Goal: Task Accomplishment & Management: Manage account settings

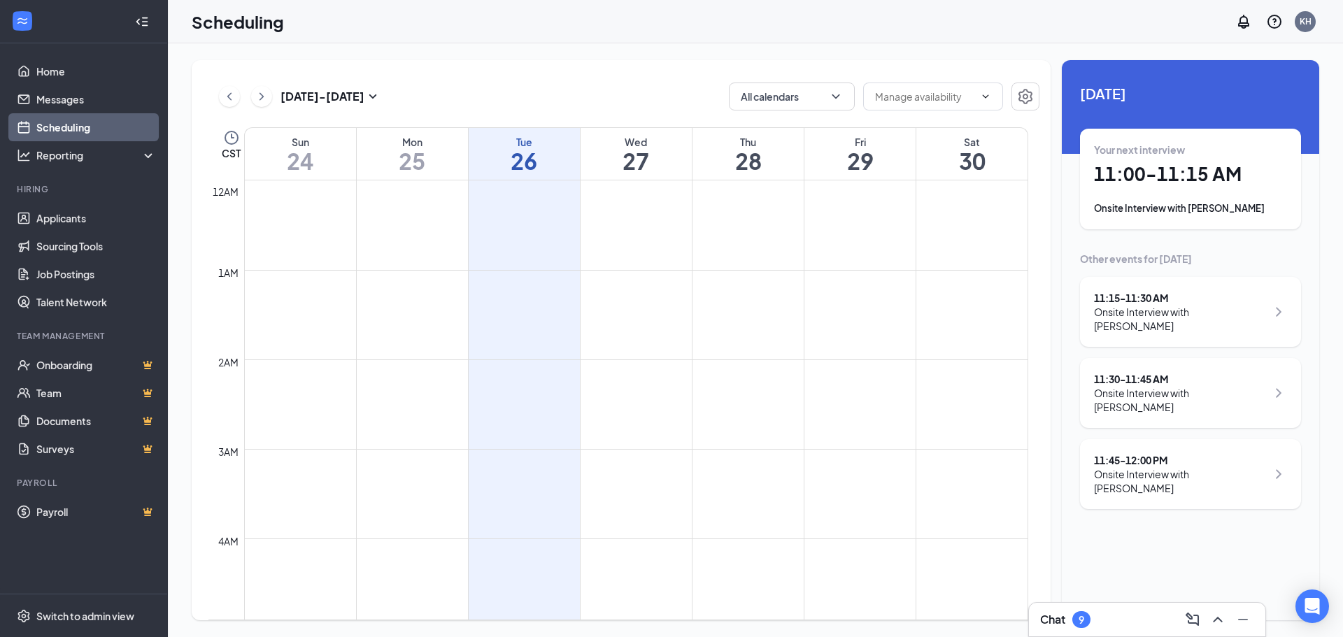
scroll to position [827, 0]
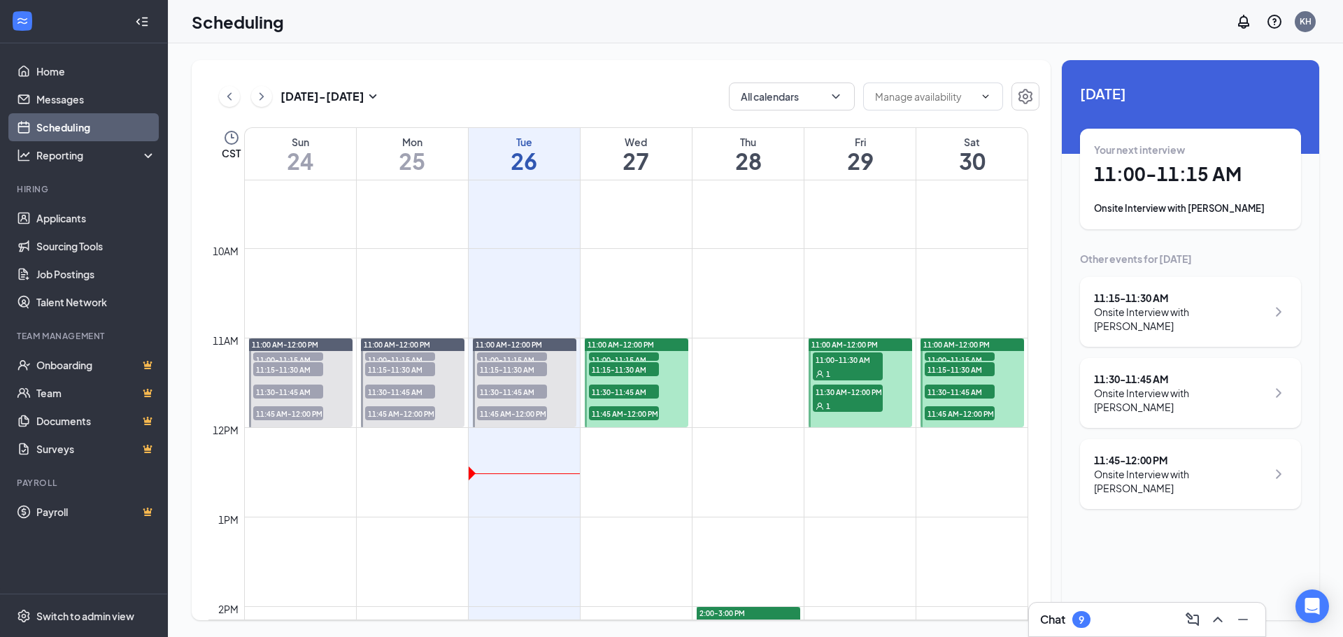
click at [625, 416] on span "11:45 AM-12:00 PM" at bounding box center [624, 413] width 70 height 14
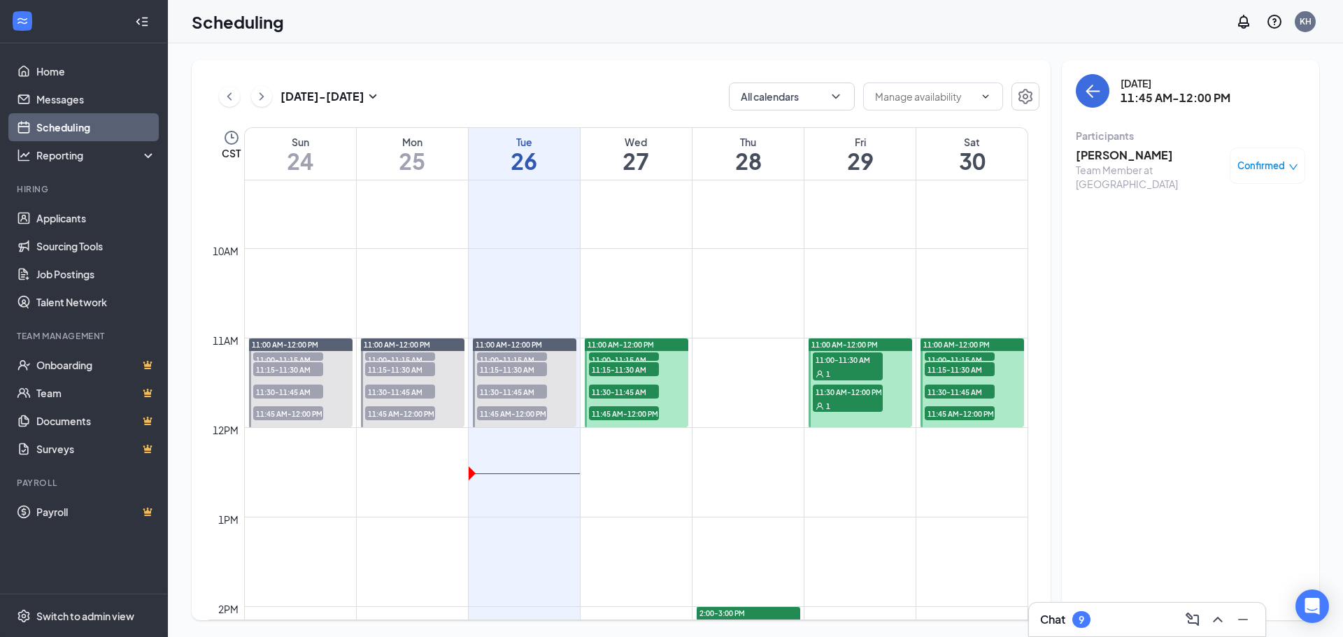
click at [620, 389] on span "11:30-11:45 AM" at bounding box center [624, 392] width 70 height 14
click at [622, 364] on span "11:15-11:30 AM" at bounding box center [624, 369] width 70 height 14
click at [627, 350] on div "11:00 AM-12:00 PM" at bounding box center [637, 345] width 104 height 13
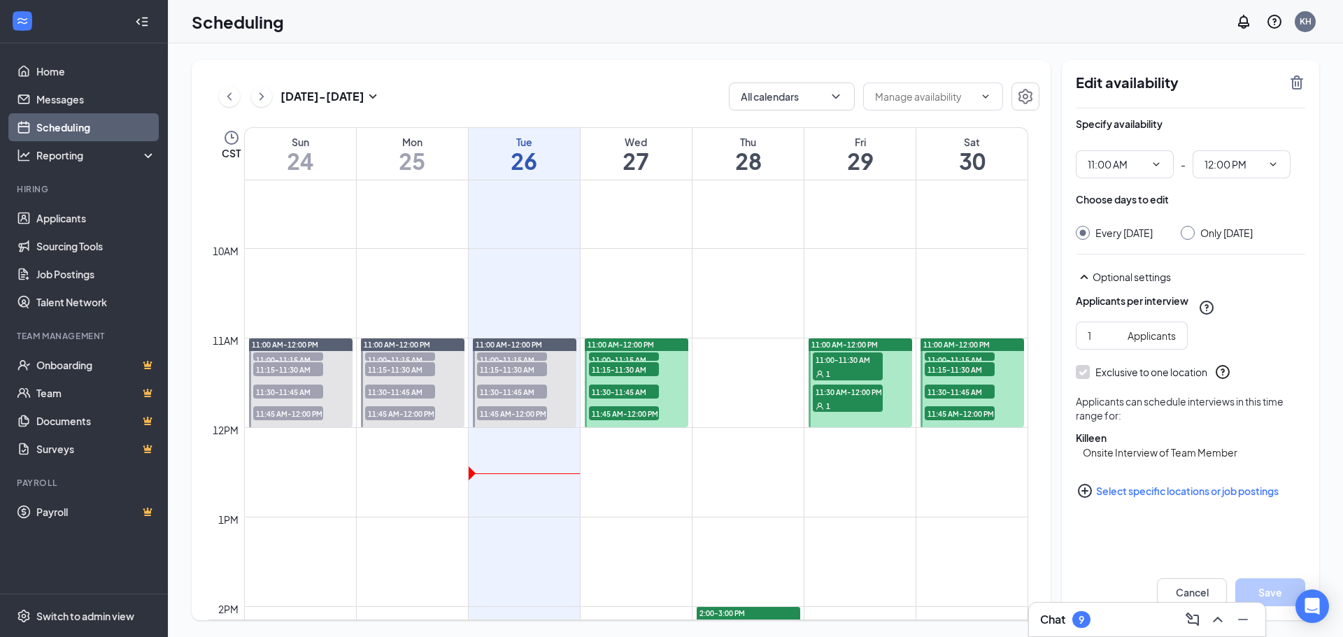
click at [512, 410] on span "11:45 AM-12:00 PM" at bounding box center [512, 413] width 70 height 14
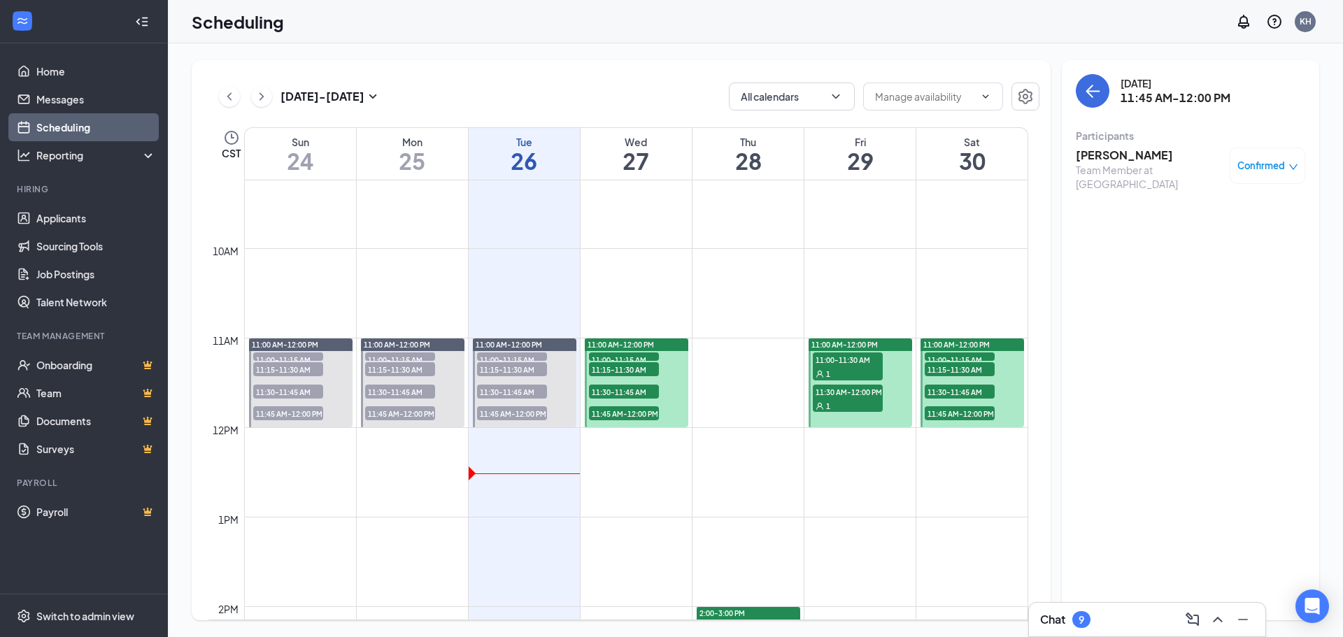
click at [1103, 161] on h3 "[PERSON_NAME]" at bounding box center [1149, 155] width 147 height 15
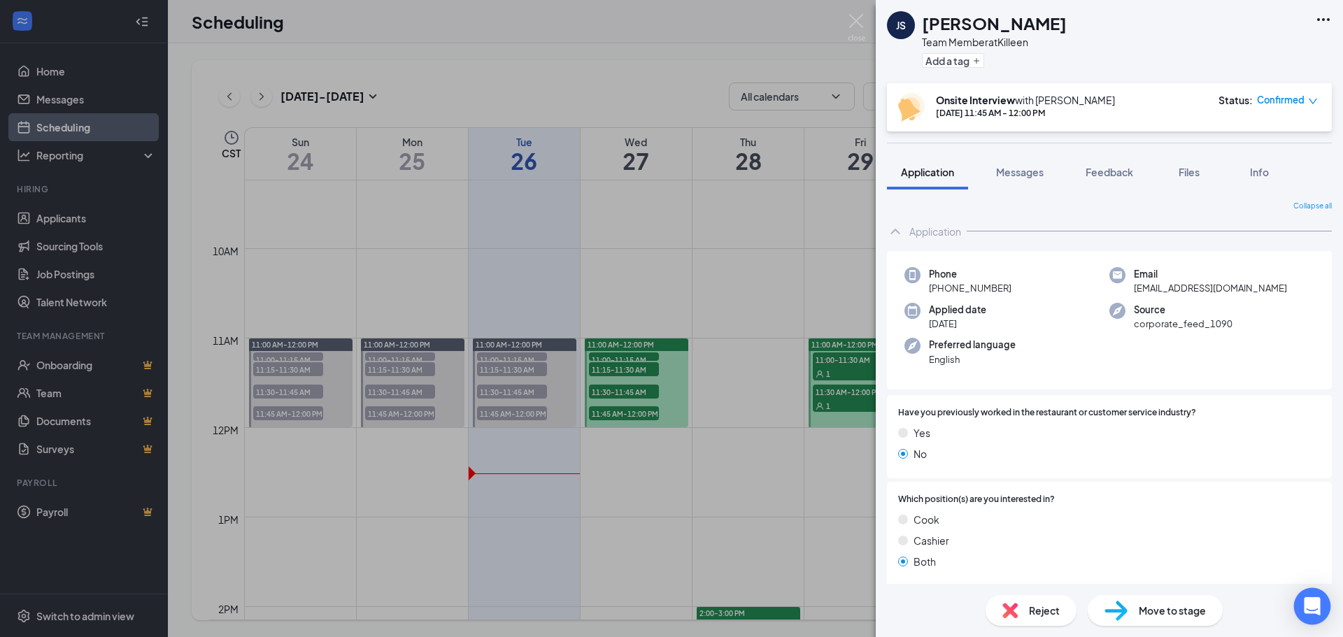
click at [1316, 604] on icon "Open Intercom Messenger" at bounding box center [1312, 606] width 16 height 18
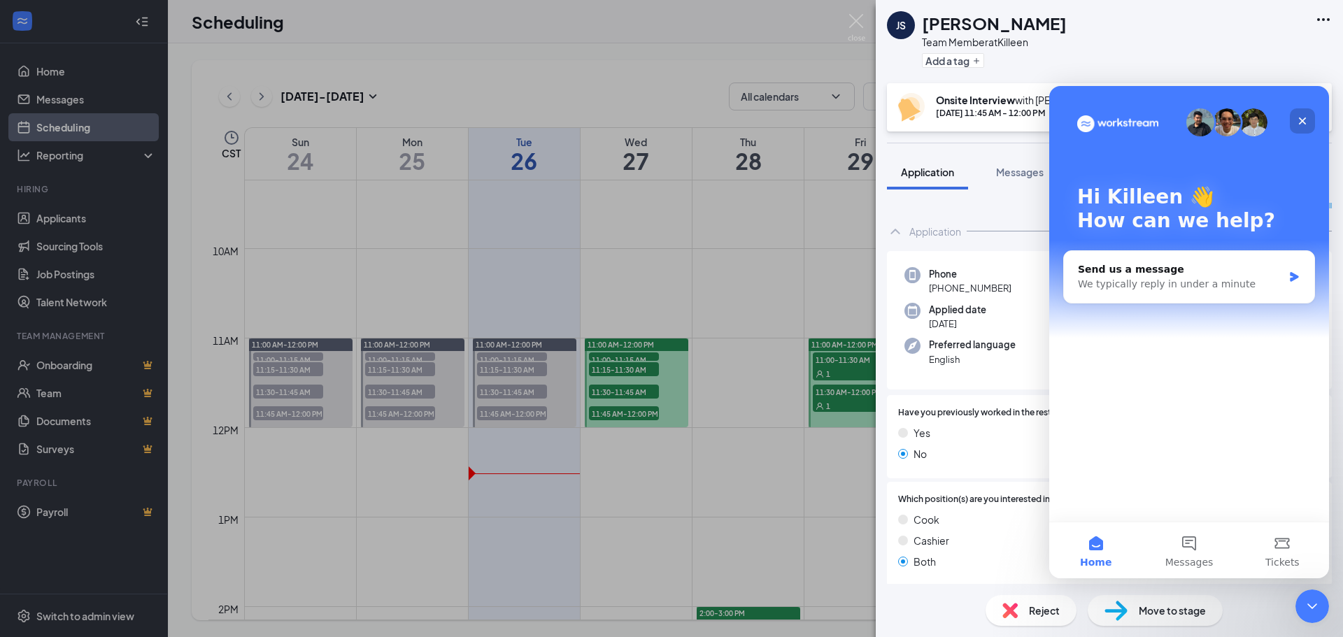
click at [1308, 113] on div "Close" at bounding box center [1302, 120] width 25 height 25
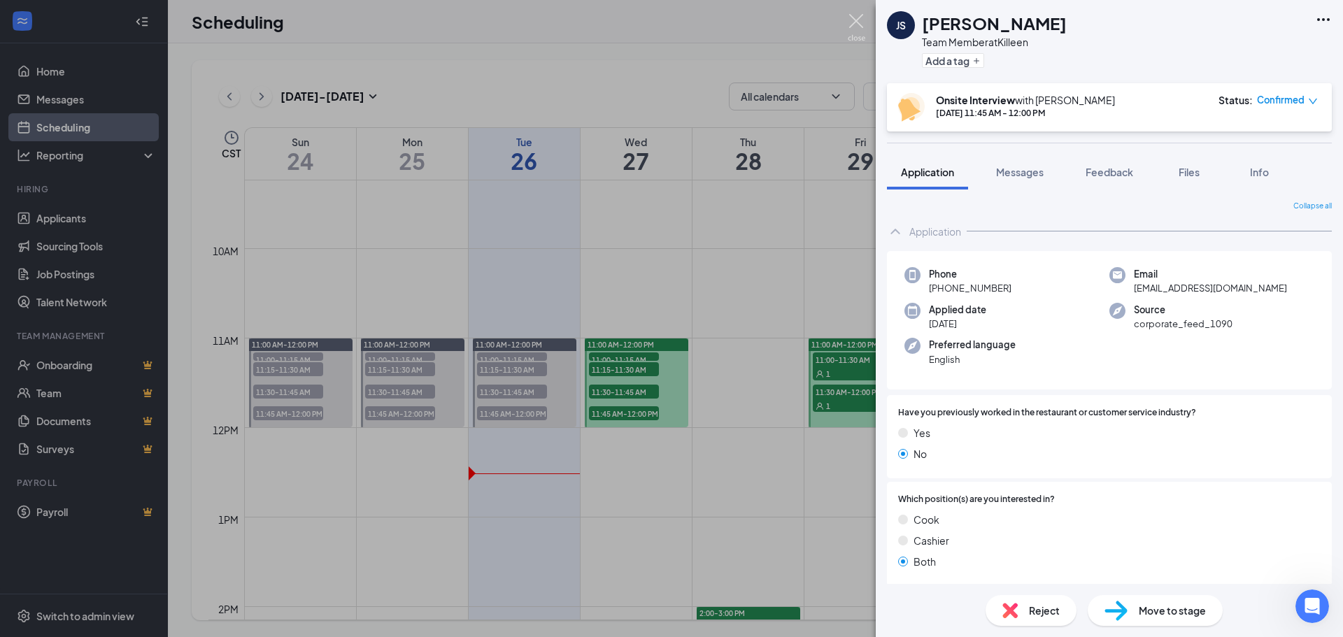
click at [857, 25] on img at bounding box center [856, 27] width 17 height 27
